Goal: Feedback & Contribution: Leave review/rating

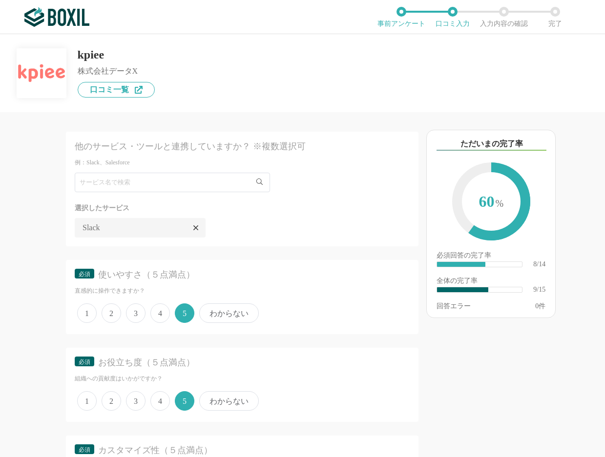
scroll to position [21, 0]
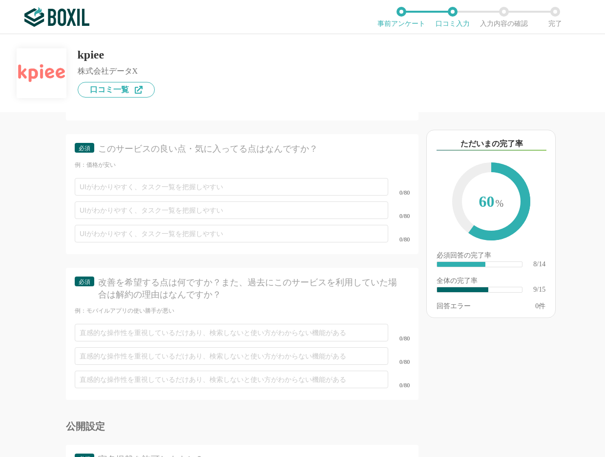
click at [510, 383] on div "以下のキーワードが含まれる口コミが読まれています ただいまの完了率 60 % 必須回答の完了率 ​ 8/14 全体の完了率 ​ 9/15 回答エラー 0 件" at bounding box center [511, 289] width 187 height 335
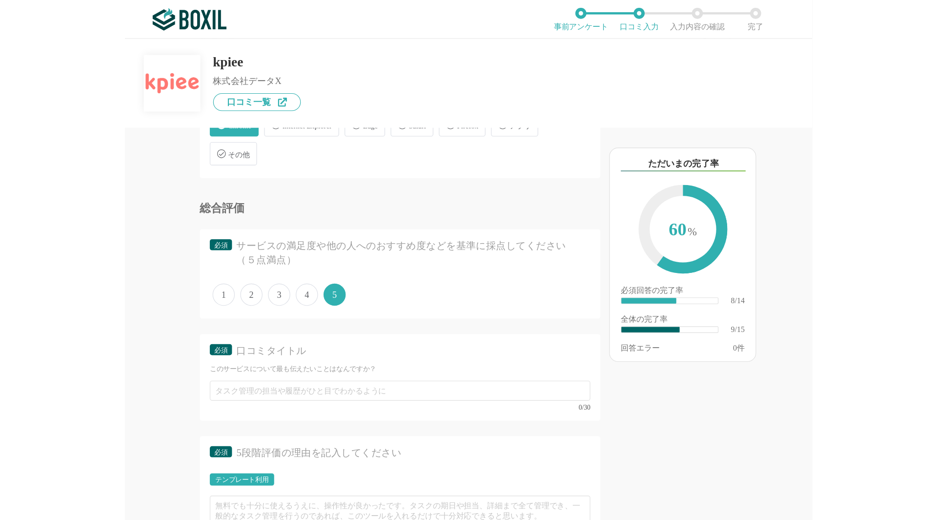
scroll to position [830, 0]
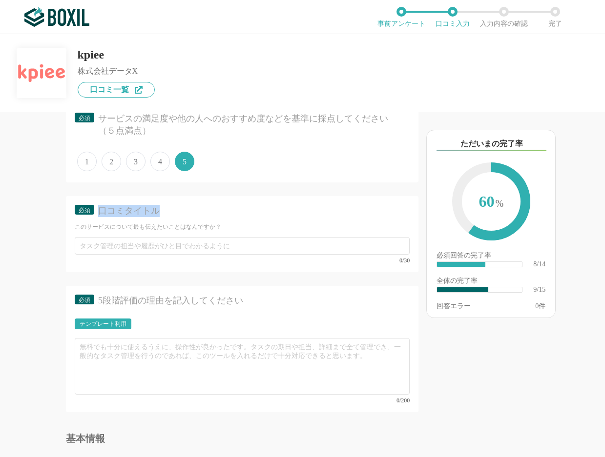
drag, startPoint x: 164, startPoint y: 217, endPoint x: 102, endPoint y: 216, distance: 62.0
click at [102, 216] on div "口コミタイトル" at bounding box center [249, 211] width 302 height 12
copy div "口コミタイトル"
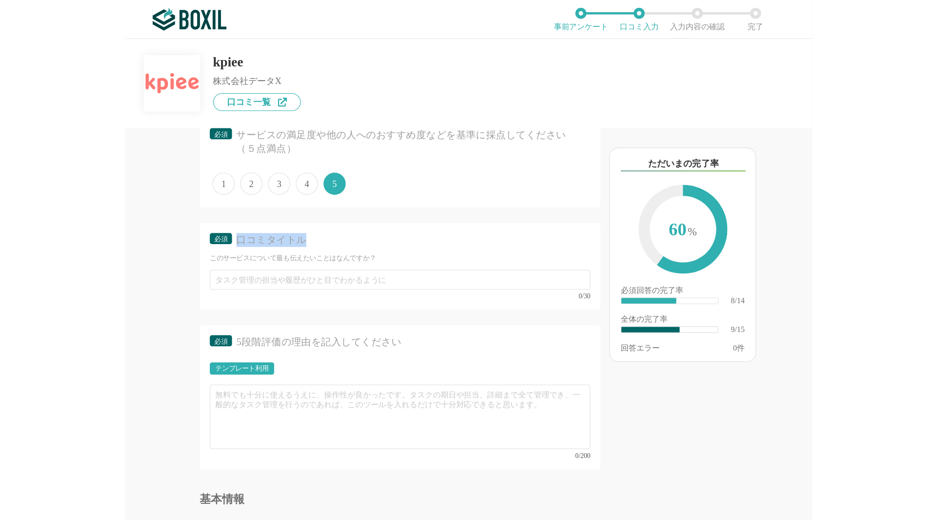
scroll to position [805, 0]
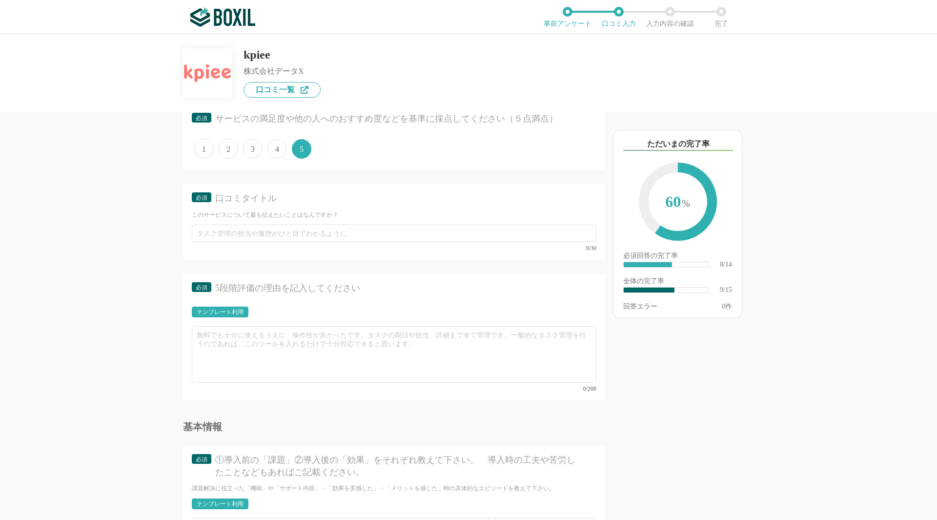
click at [604, 336] on div "他のサービス・ツールと連携していますか？ ※複数選択可 例：Slack、Salesforce 選択したサービス 未選択 Slack 必須 使いやすさ（５点満点…" at bounding box center [468, 277] width 937 height 486
click at [604, 274] on div "以下のキーワードが含まれる口コミが読まれています ただいまの完了率 60 % 必須回答の完了率 ​ 8/14 全体の完了率 ​ 9/15 回答エラー 0 件" at bounding box center [712, 321] width 215 height 398
click at [604, 300] on div "以下のキーワードが含まれる口コミが読まれています ただいまの完了率 60 % 必須回答の完了率 ​ 8/14 全体の完了率 ​ 9/15 回答エラー 0 件" at bounding box center [712, 321] width 215 height 398
drag, startPoint x: 363, startPoint y: 290, endPoint x: 215, endPoint y: 295, distance: 148.5
click at [215, 295] on div "必須 5段階評価の理由を記入してください" at bounding box center [394, 291] width 405 height 18
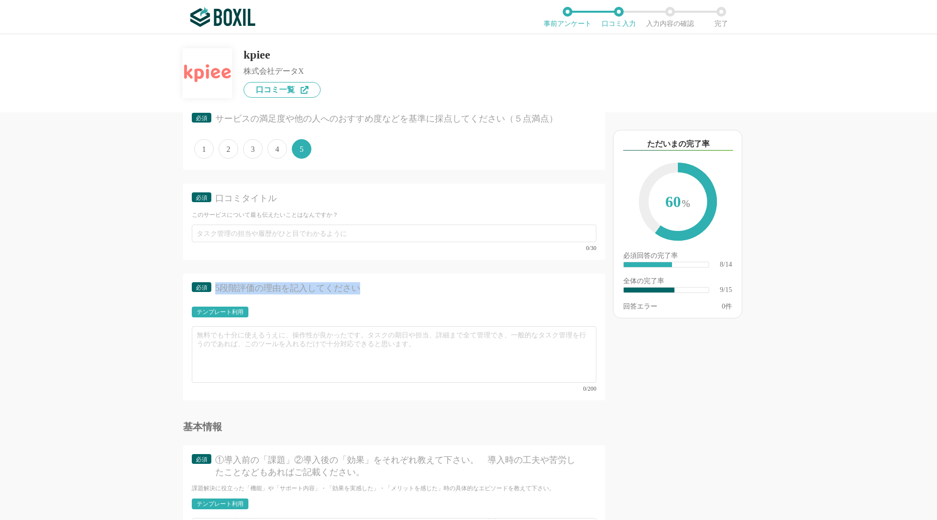
copy div "5段階評価の理由を記入してください"
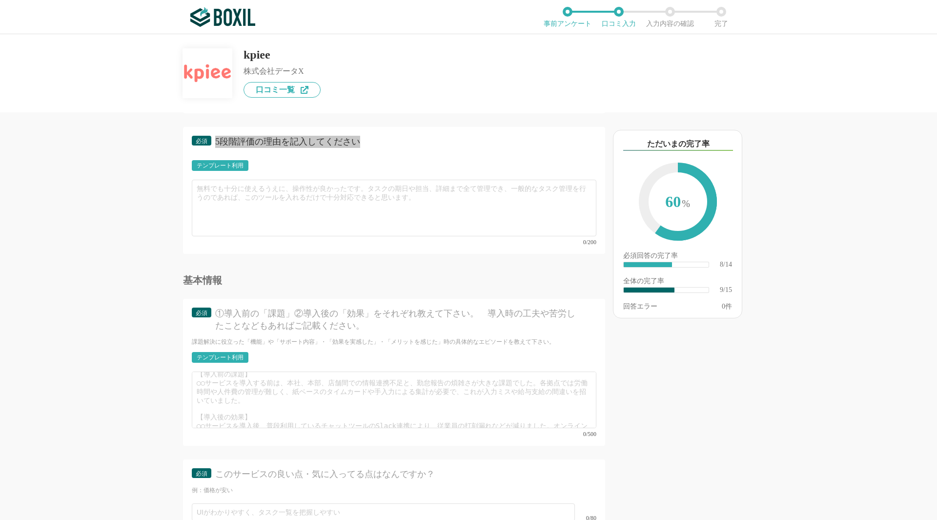
scroll to position [0, 0]
drag, startPoint x: 266, startPoint y: 318, endPoint x: 249, endPoint y: 318, distance: 16.6
click at [266, 318] on div "①導入前の「課題」②導入後の「効果」をそれぞれ教えて下さい。　導入時の工夫や苦労したことなどもあればご記載ください。" at bounding box center [397, 320] width 364 height 24
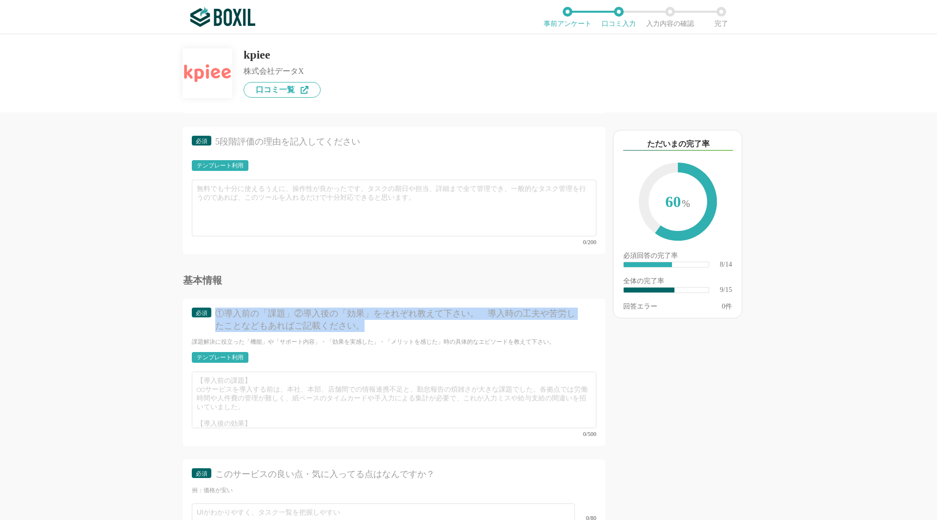
drag, startPoint x: 219, startPoint y: 309, endPoint x: 405, endPoint y: 328, distance: 187.0
click at [385, 318] on div "①導入前の「課題」②導入後の「効果」をそれぞれ教えて下さい。　導入時の工夫や苦労したことなどもあればご記載ください。" at bounding box center [397, 320] width 364 height 24
copy div "①導入前の「課題」②導入後の「効果」をそれぞれ教えて下さい。　導入時の工夫や苦労したことなどもあればご記載ください。"
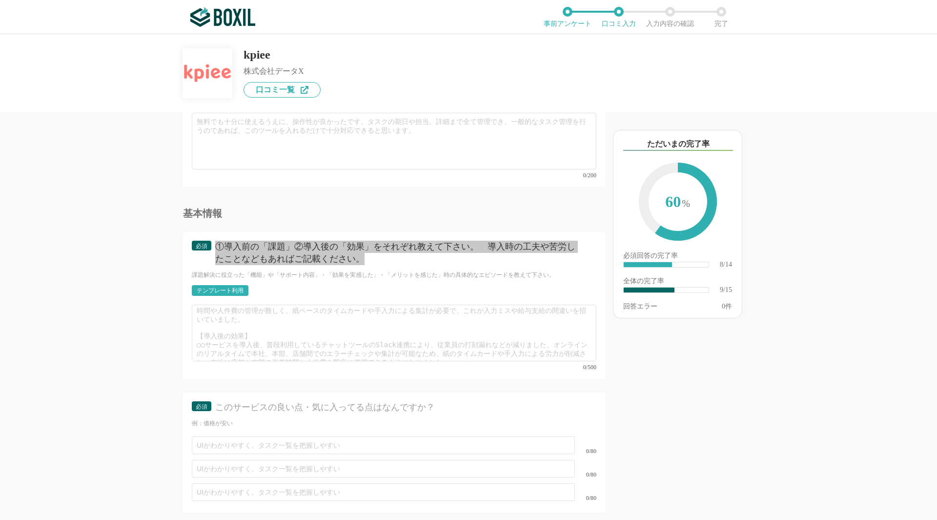
scroll to position [1049, 0]
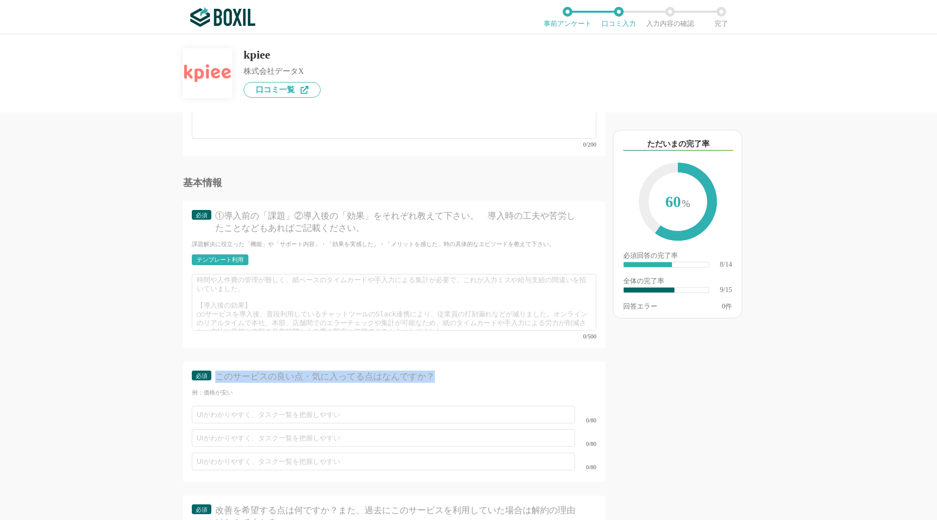
drag, startPoint x: 450, startPoint y: 368, endPoint x: 264, endPoint y: 368, distance: 186.0
click at [224, 371] on div "このサービスの良い点・気に入ってる点はなんですか？" at bounding box center [397, 377] width 364 height 12
copy div "このサービスの良い点・気に入ってる点はなんですか？"
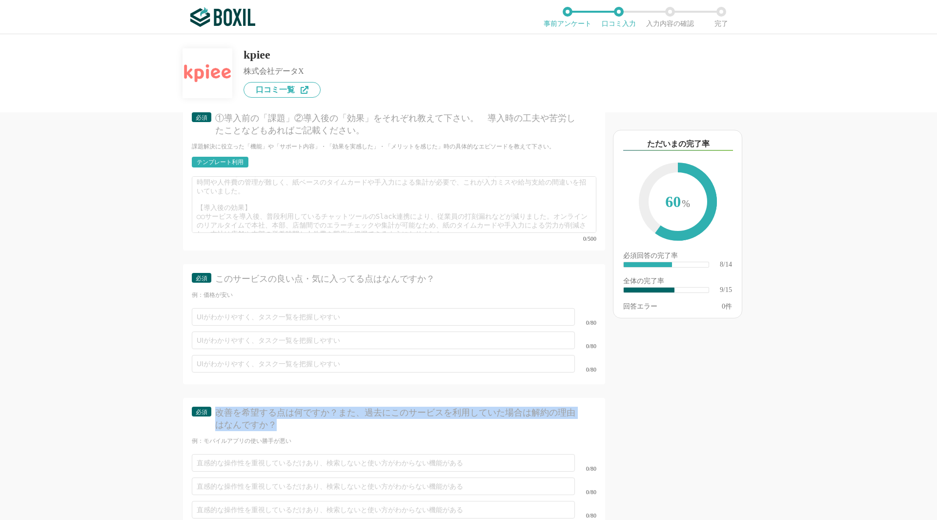
drag, startPoint x: 294, startPoint y: 415, endPoint x: 216, endPoint y: 404, distance: 78.5
click at [216, 407] on div "改善を希望する点は何ですか？また、過去にこのサービスを利用していた場合は解約の理由はなんですか？" at bounding box center [397, 419] width 364 height 24
copy div "改善を希望する点は何ですか？また、過去にこのサービスを利用していた場合は解約の理由はなんですか？"
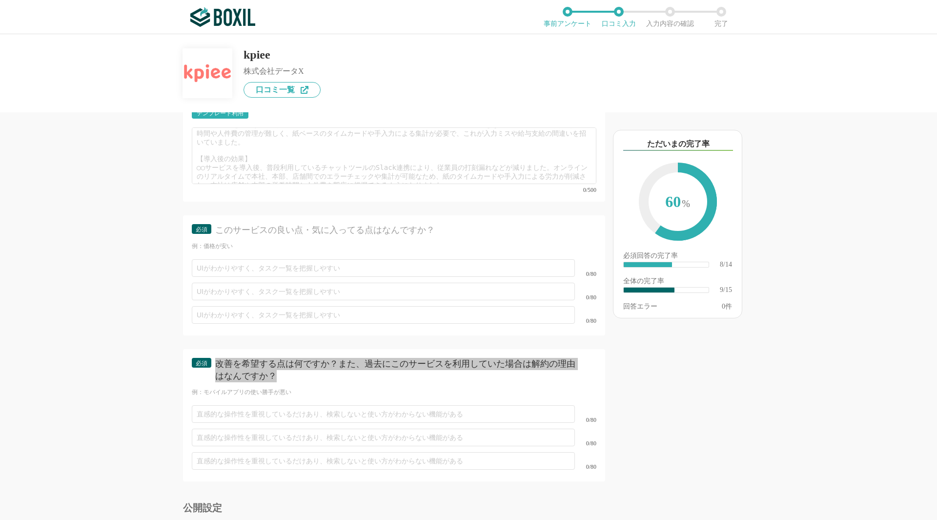
scroll to position [1293, 0]
